Goal: Information Seeking & Learning: Learn about a topic

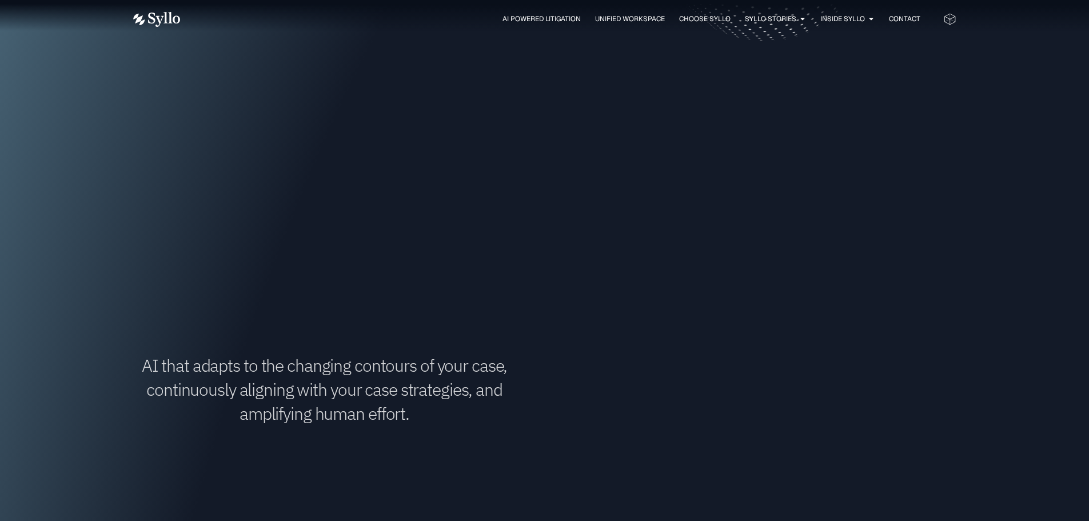
scroll to position [686, 0]
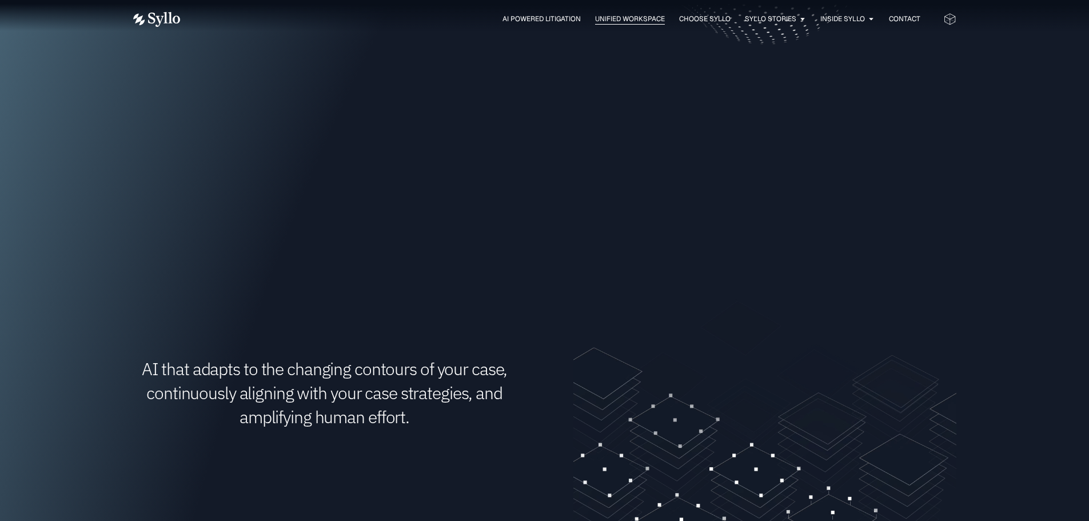
click at [625, 16] on span "Unified Workspace" at bounding box center [630, 19] width 70 height 10
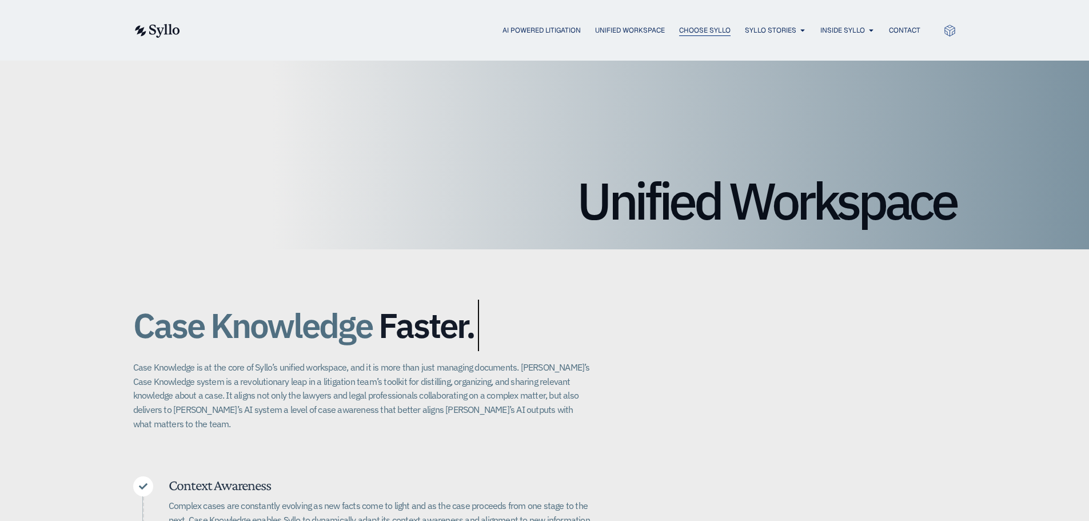
click at [706, 30] on span "Choose Syllo" at bounding box center [704, 30] width 51 height 10
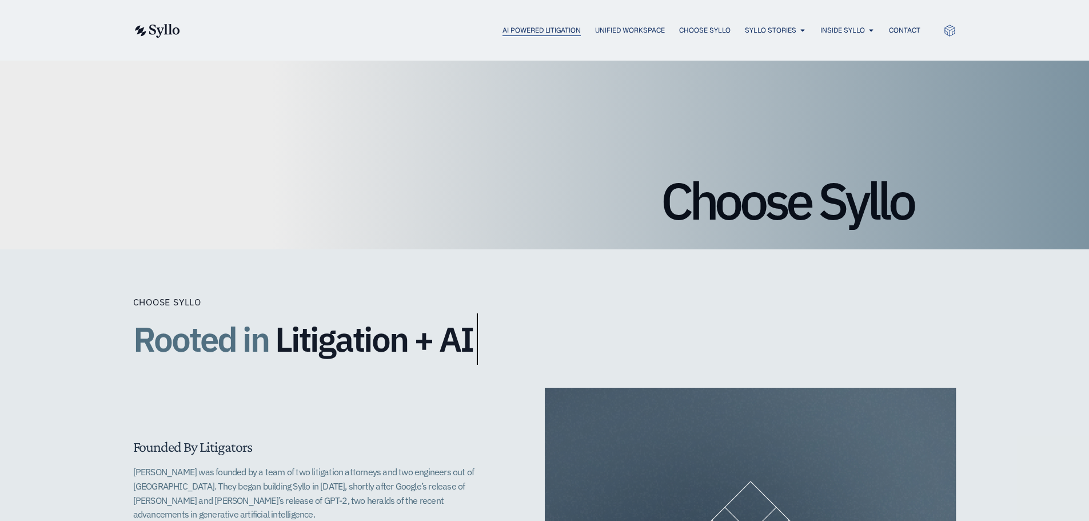
click at [542, 34] on span "AI Powered Litigation" at bounding box center [541, 30] width 78 height 10
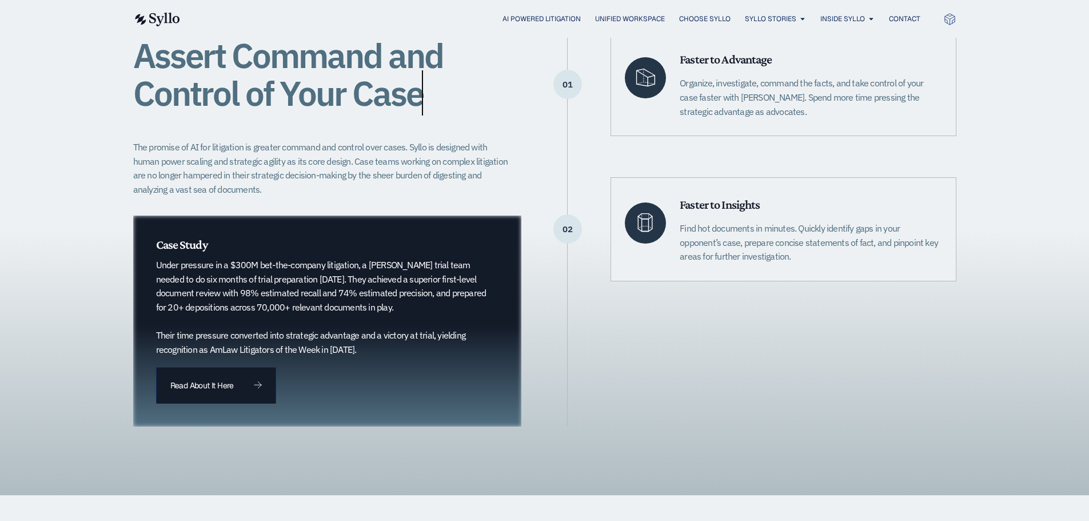
scroll to position [286, 0]
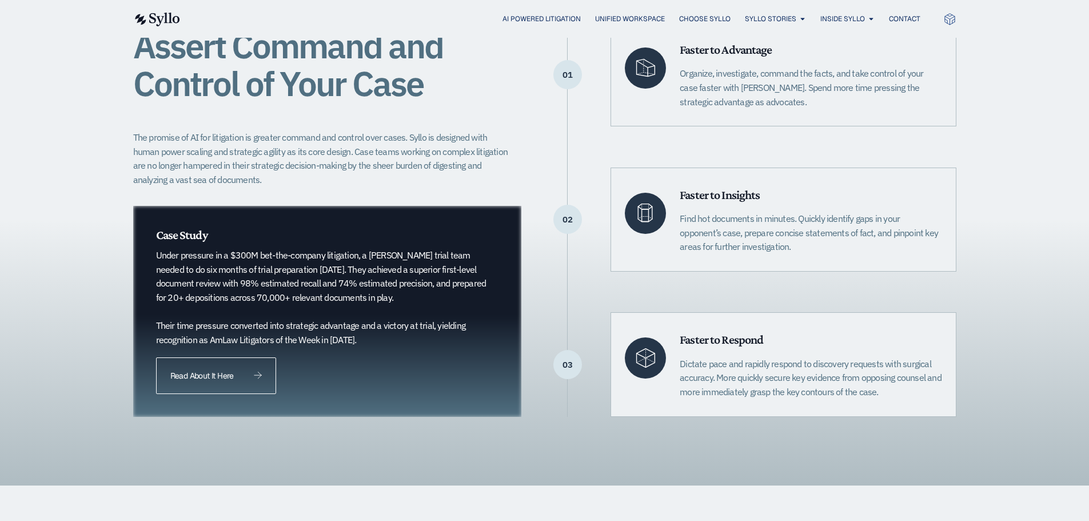
click at [231, 365] on link "Read About It Here" at bounding box center [216, 375] width 120 height 37
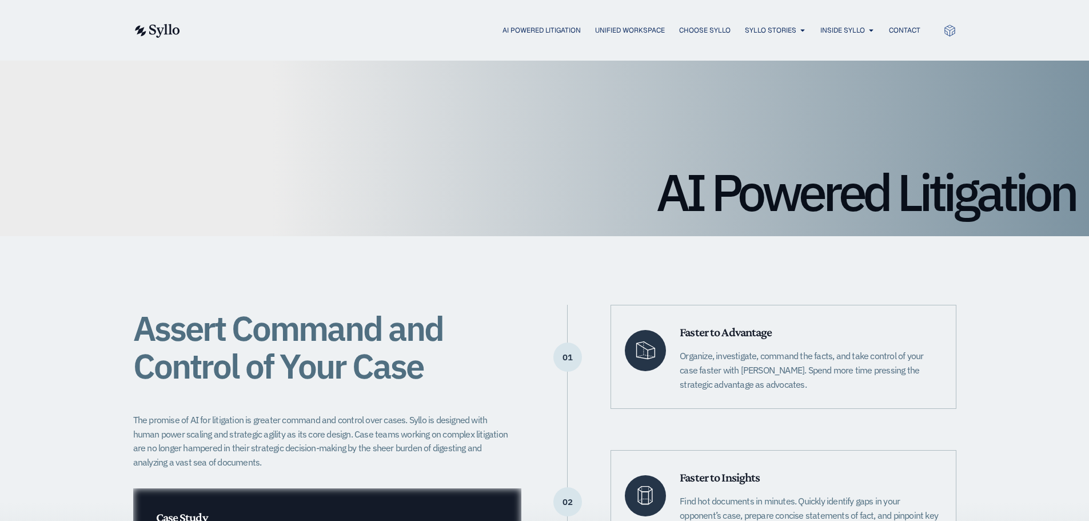
scroll to position [0, 0]
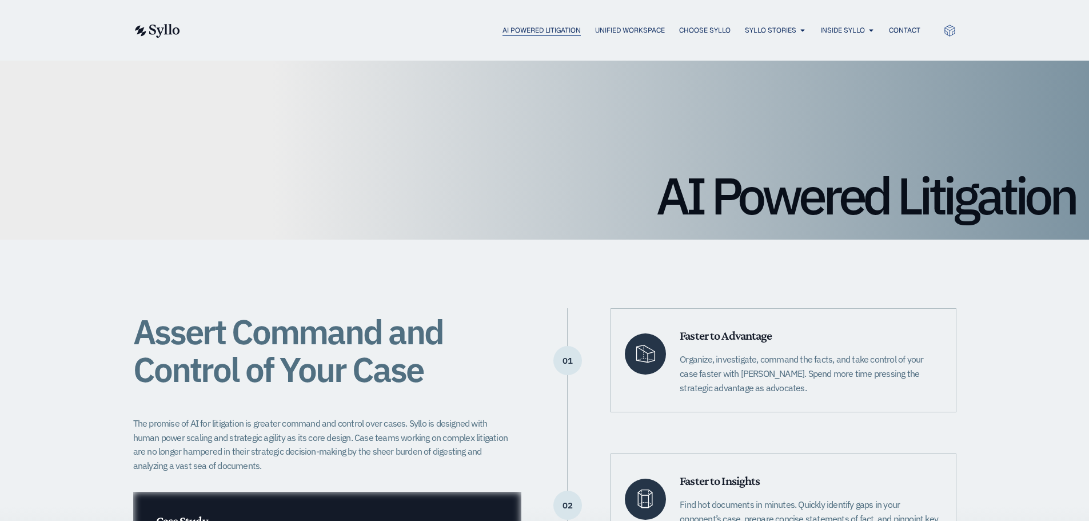
click at [538, 33] on span "AI Powered Litigation" at bounding box center [541, 30] width 78 height 10
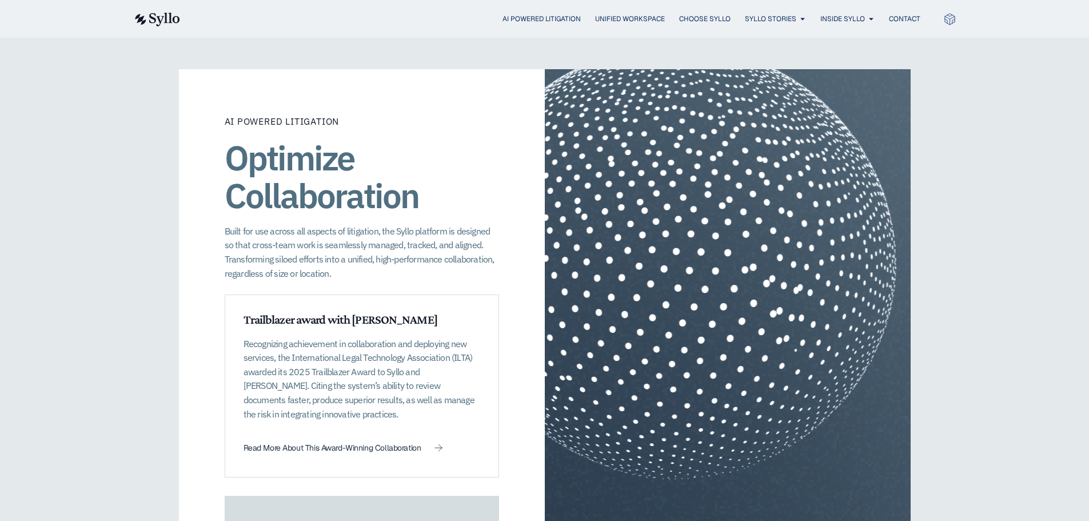
scroll to position [2286, 0]
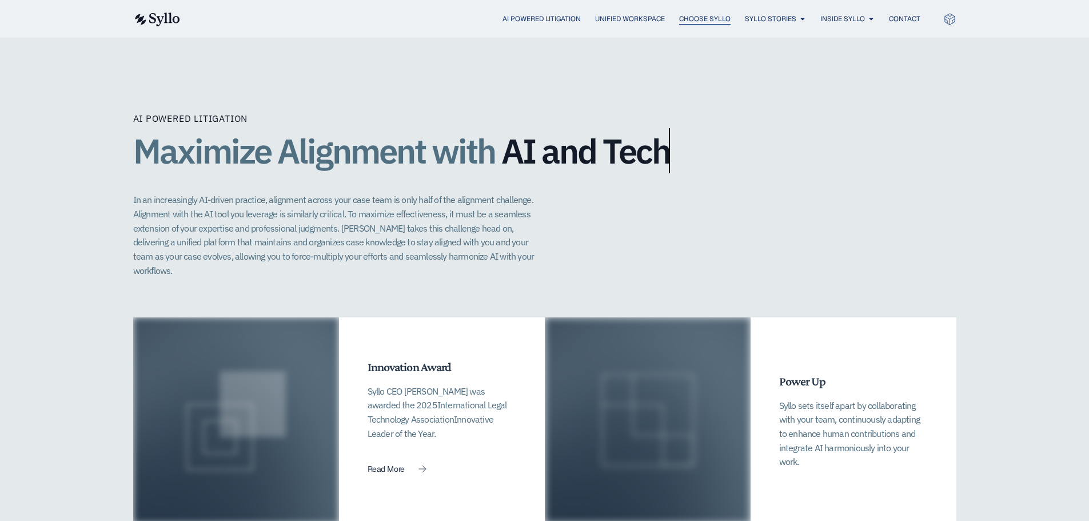
click at [691, 15] on span "Choose Syllo" at bounding box center [704, 19] width 51 height 10
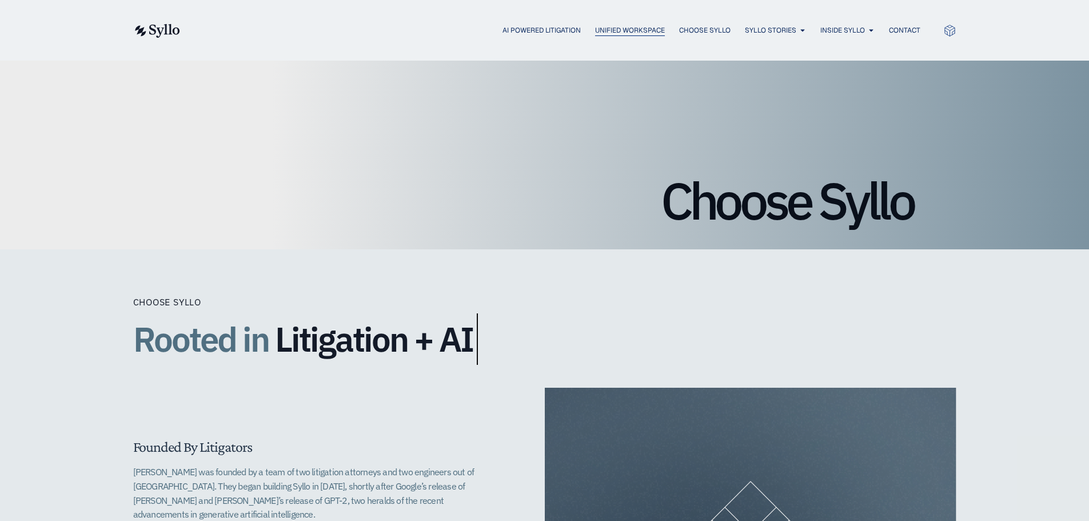
click at [632, 34] on span "Unified Workspace" at bounding box center [630, 30] width 70 height 10
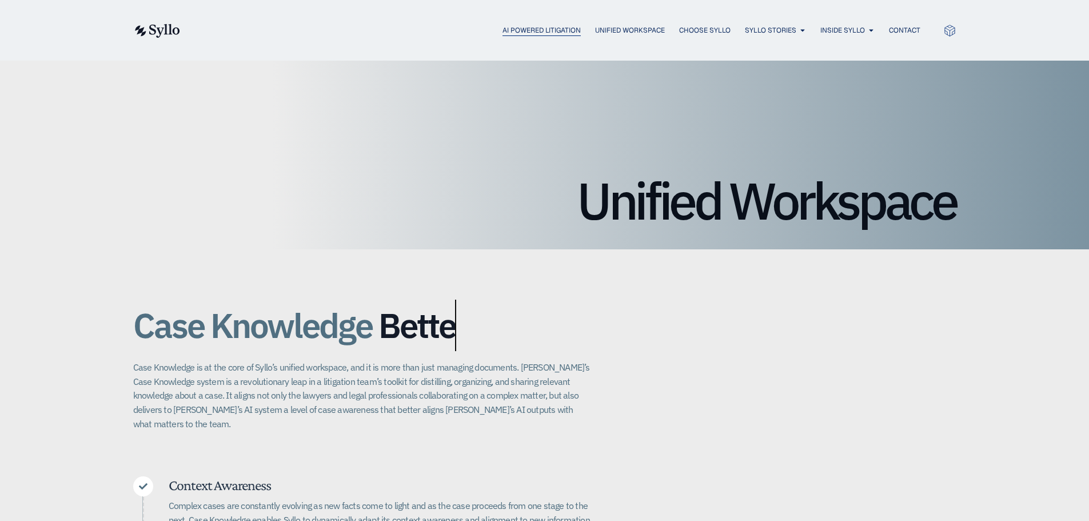
click at [550, 26] on span "AI Powered Litigation" at bounding box center [541, 30] width 78 height 10
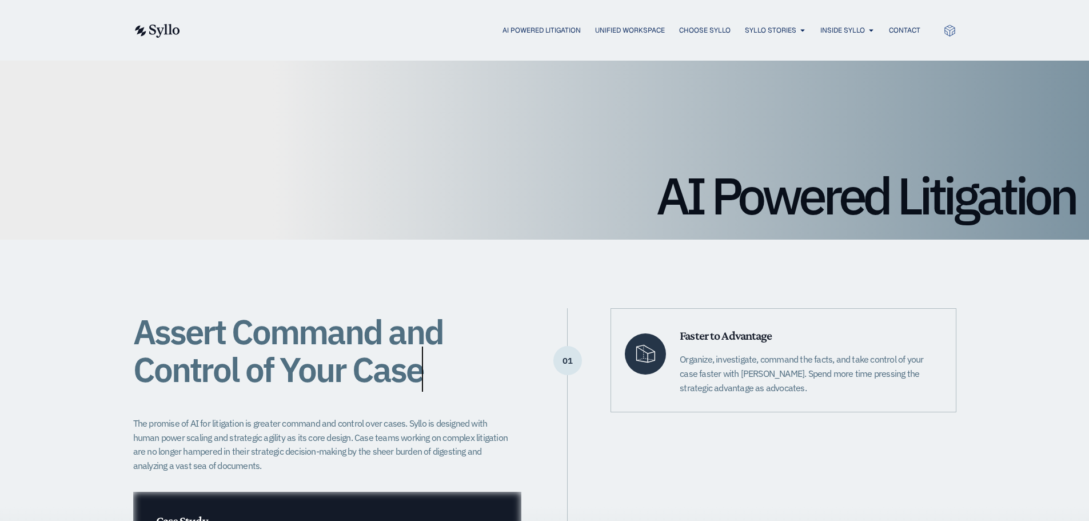
click at [614, 36] on div "AI Powered Litigation Unified Workspace Choose Syllo Syllo Stories Close Syllo …" at bounding box center [544, 30] width 823 height 15
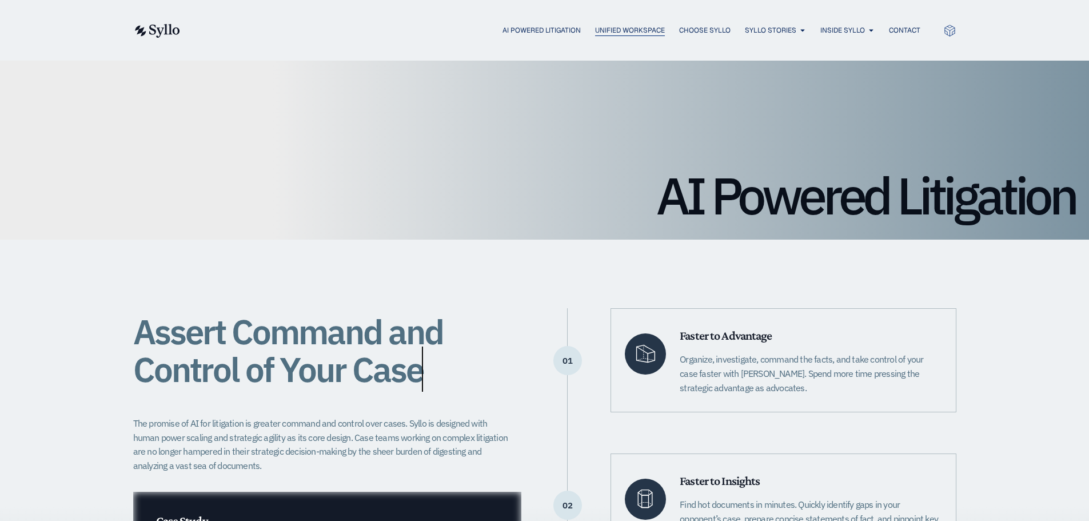
click at [621, 26] on div "AI Powered Litigation Unified Workspace Choose Syllo Syllo Stories Close Syllo …" at bounding box center [544, 30] width 823 height 15
click at [618, 29] on span "Unified Workspace" at bounding box center [630, 30] width 70 height 10
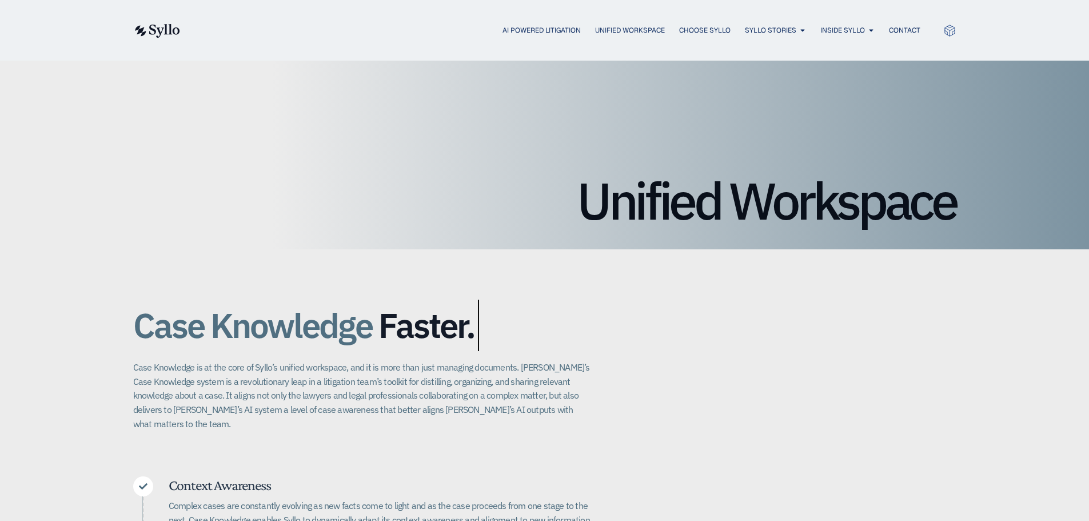
click at [333, 179] on h1 "Unified Workspace" at bounding box center [544, 200] width 823 height 51
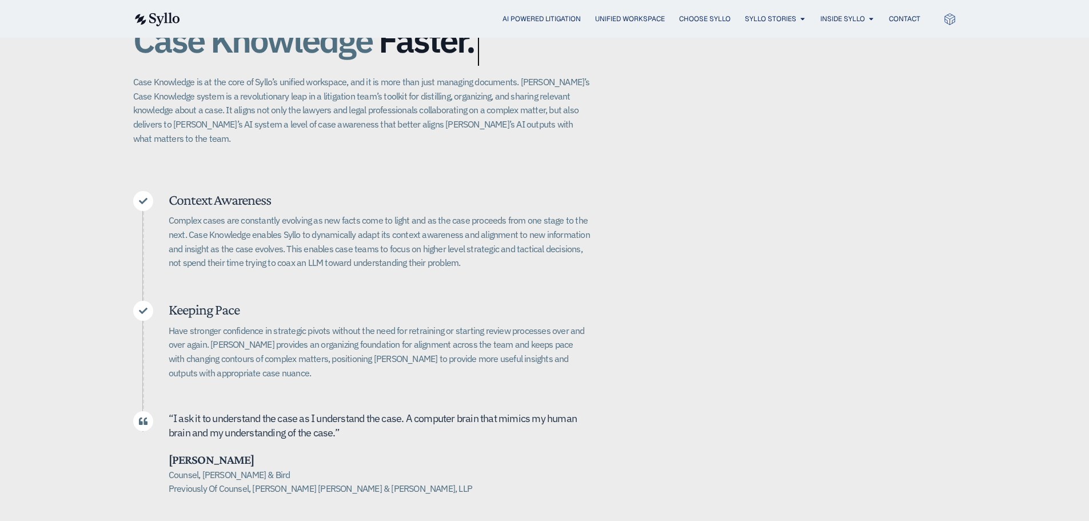
scroll to position [286, 0]
